Goal: Navigation & Orientation: Find specific page/section

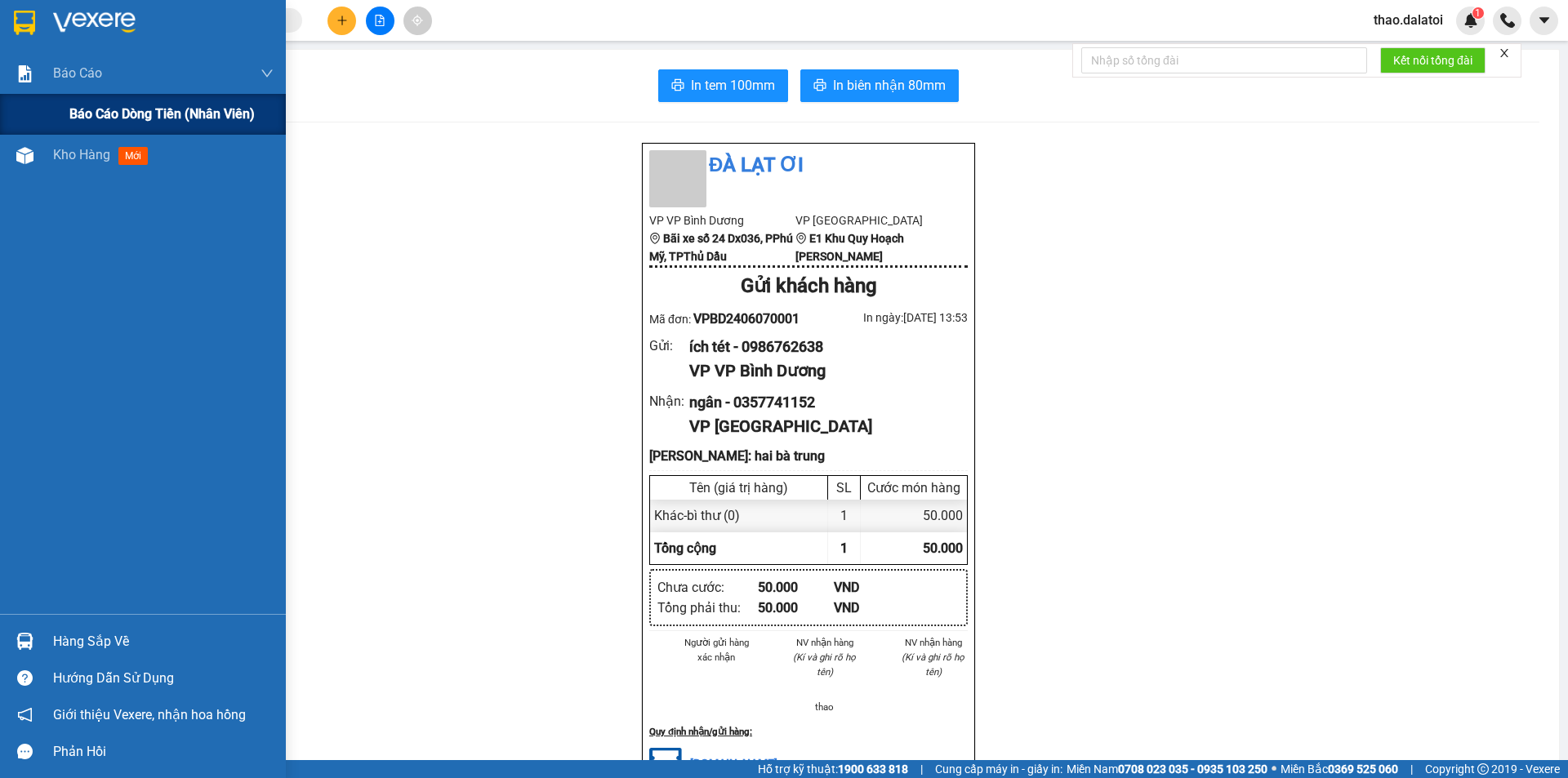
click at [121, 110] on span "Báo cáo dòng tiền (nhân viên)" at bounding box center [162, 114] width 186 height 21
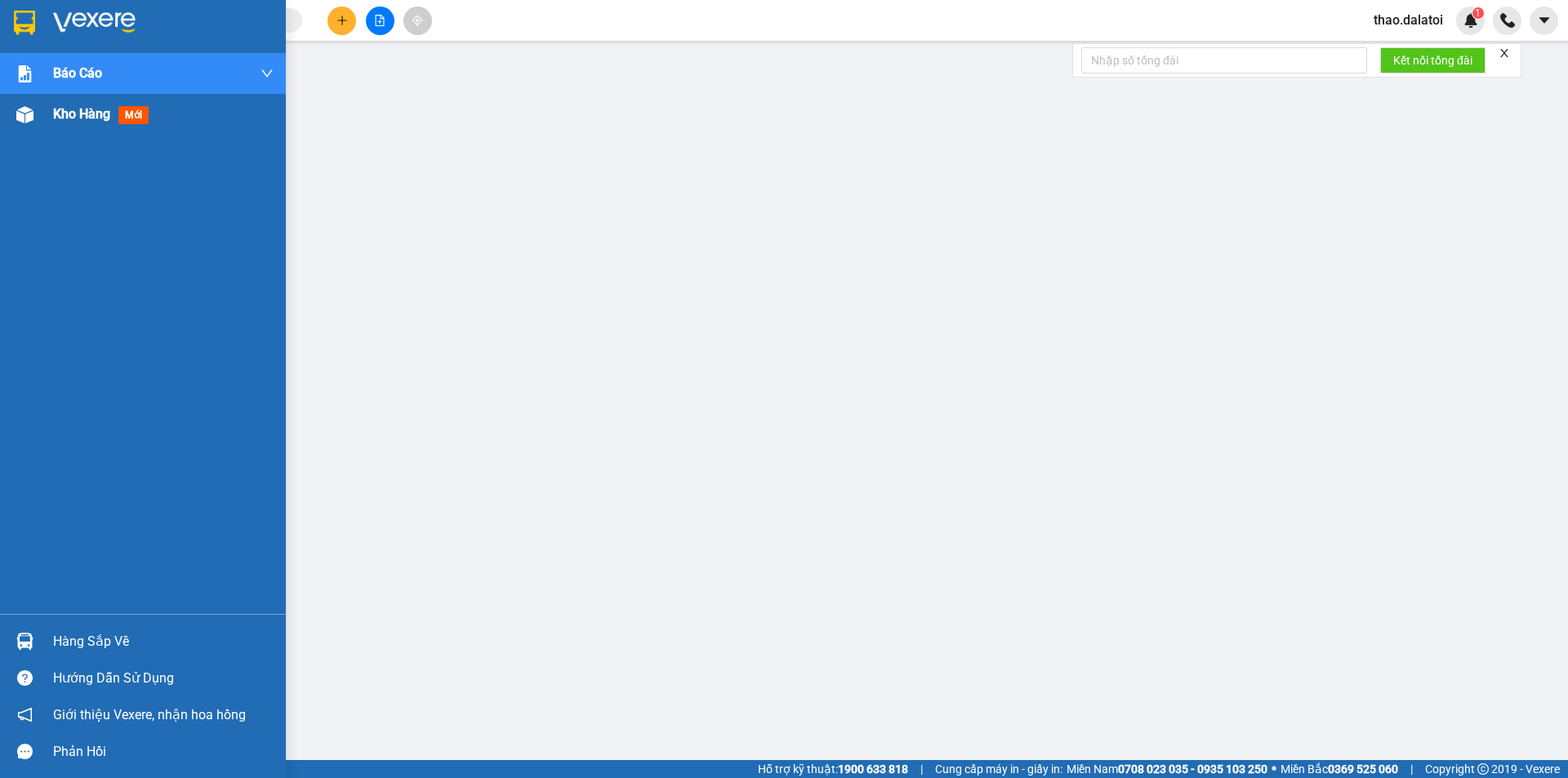
click at [85, 112] on span "Kho hàng" at bounding box center [81, 114] width 57 height 15
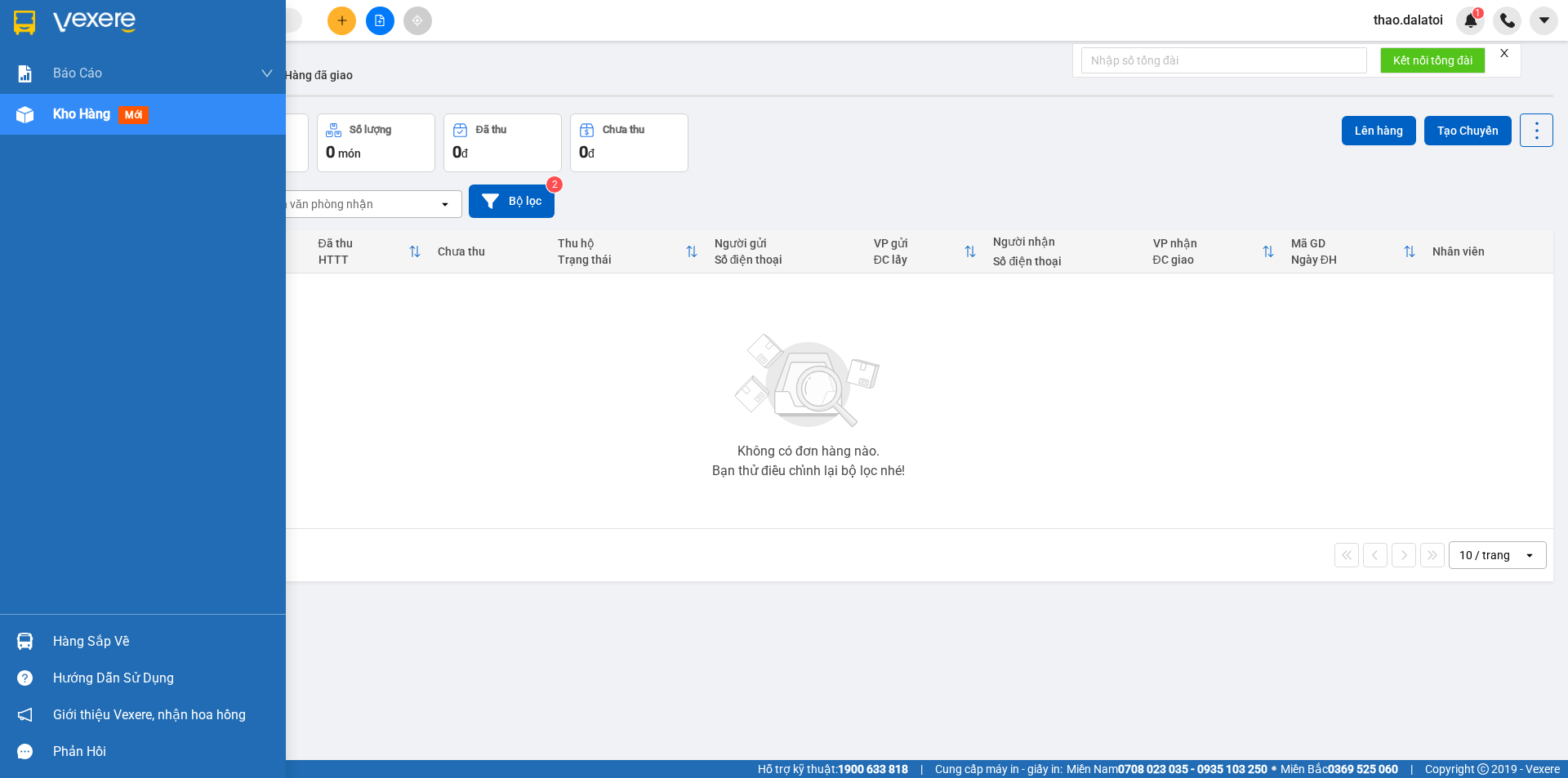
click at [70, 646] on div "Hàng sắp về" at bounding box center [163, 641] width 221 height 24
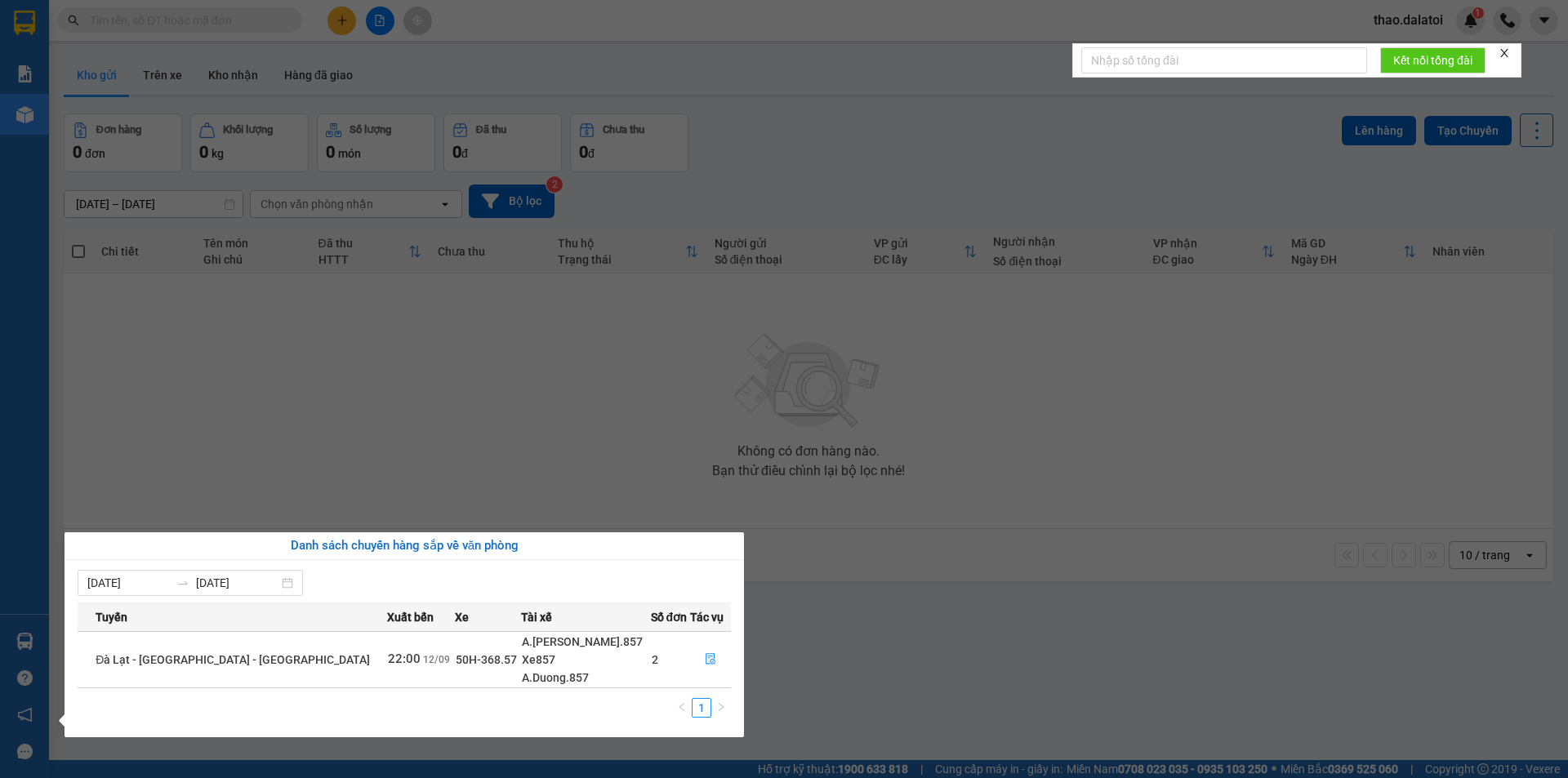
click at [889, 636] on section "Kết quả tìm kiếm ( 0 ) Bộ lọc No Data thao.dalatoi 1 Báo cáo Báo cáo dòng tiền …" at bounding box center [784, 389] width 1568 height 778
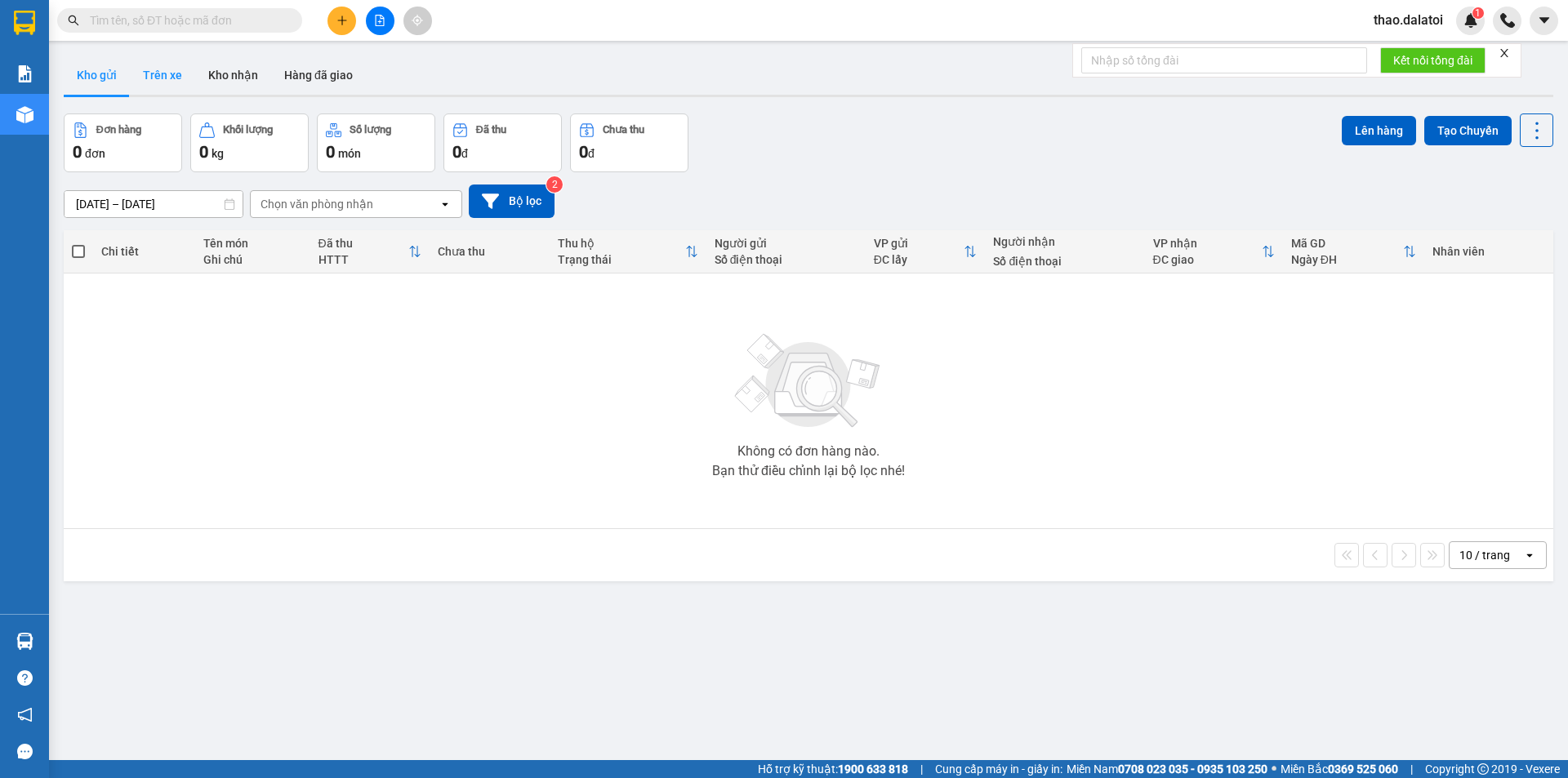
click at [170, 67] on button "Trên xe" at bounding box center [162, 75] width 65 height 39
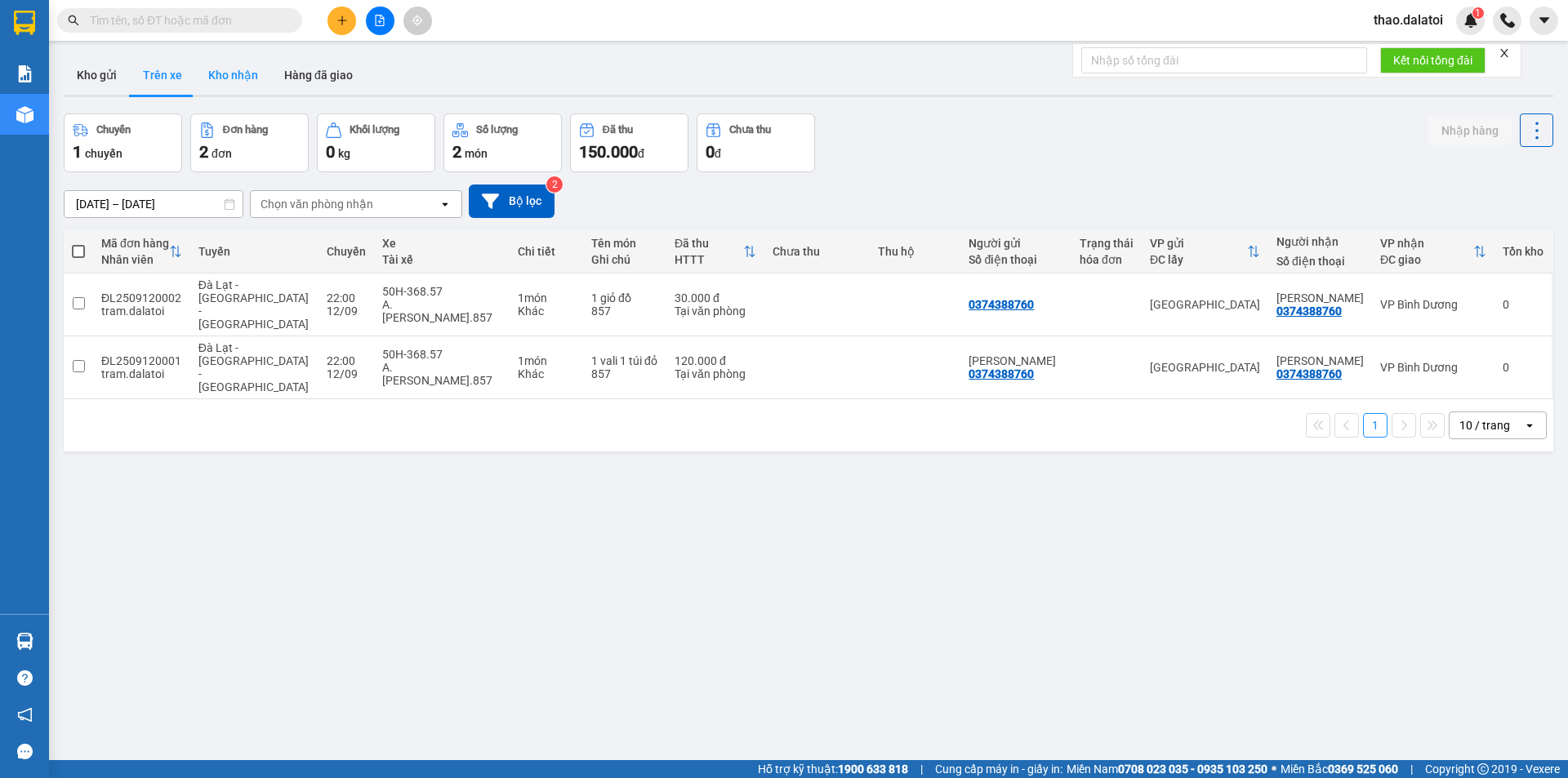
click at [239, 77] on button "Kho nhận" at bounding box center [234, 75] width 76 height 39
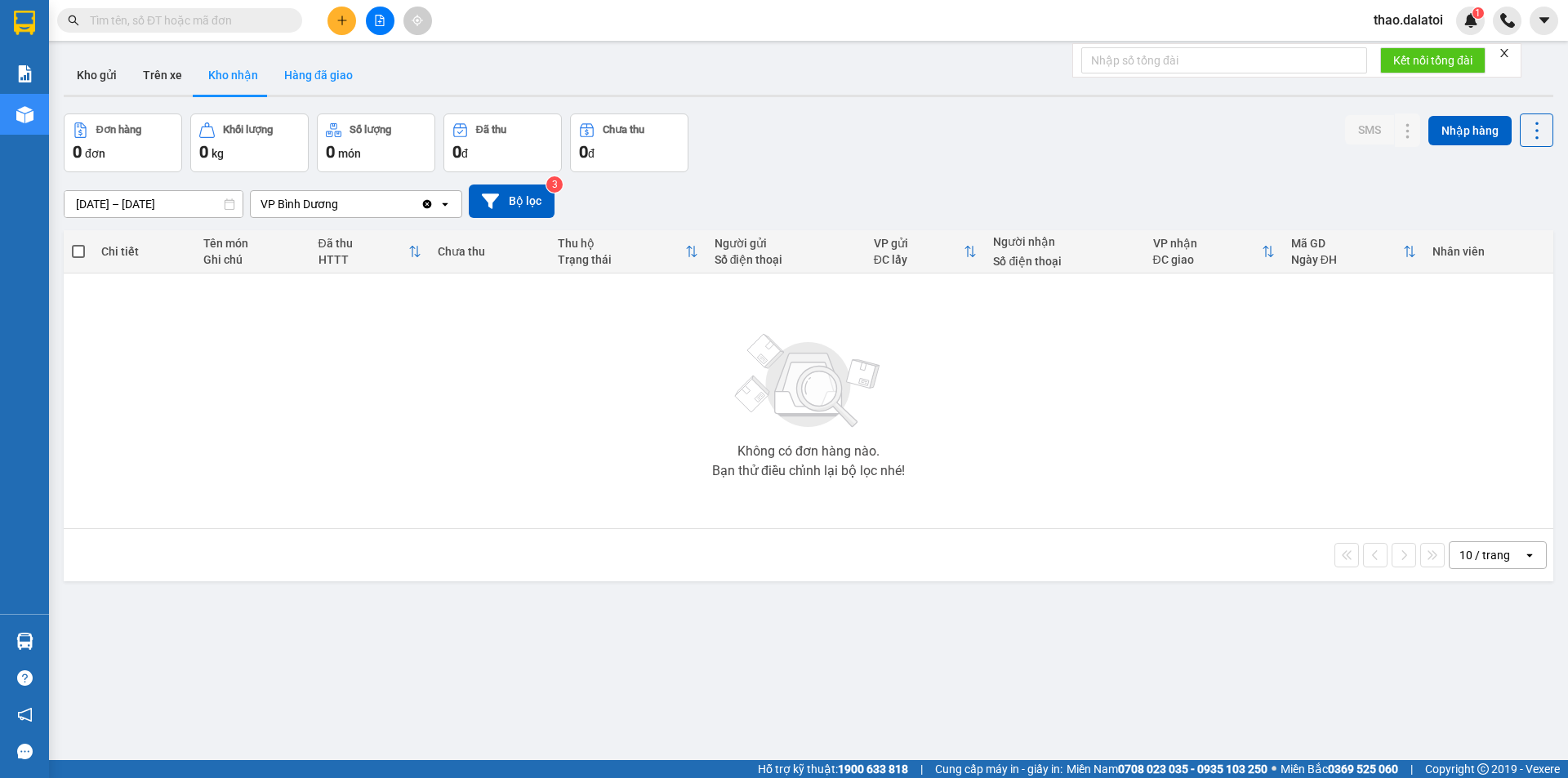
click at [331, 78] on button "Hàng đã giao" at bounding box center [318, 75] width 95 height 39
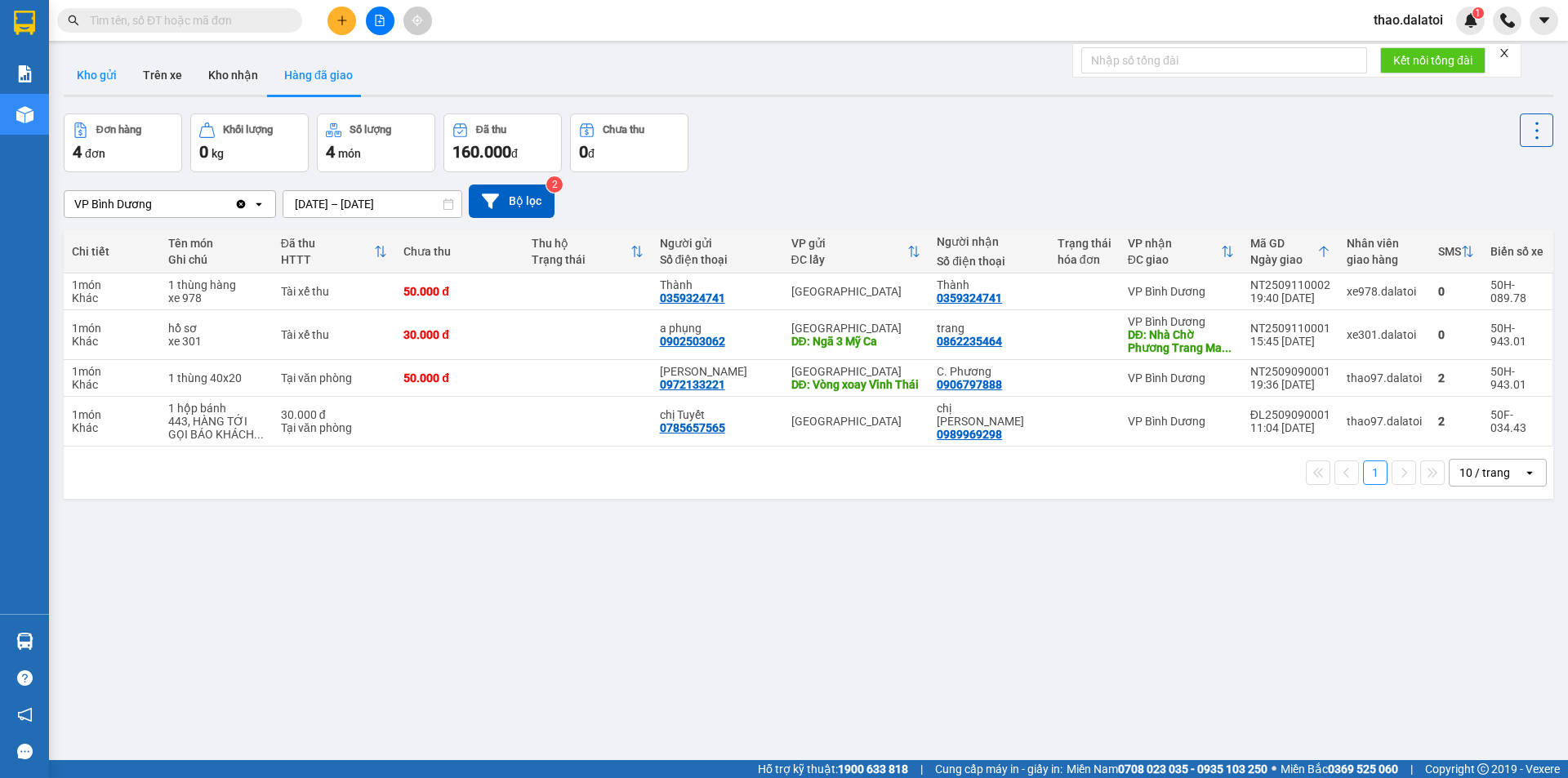
click at [97, 84] on button "Kho gửi" at bounding box center [96, 75] width 66 height 39
